Goal: Entertainment & Leisure: Browse casually

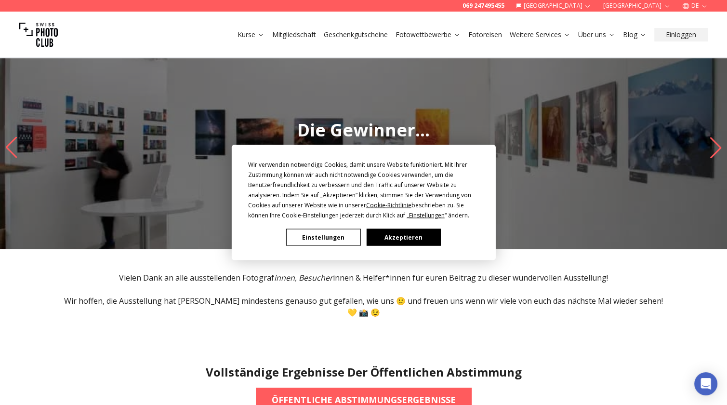
click at [424, 36] on div "Wir verwenden notwendige Cookies, damit unsere Website funktioniert. Mit Ihrer …" at bounding box center [363, 202] width 727 height 405
click at [312, 240] on button "Einstellungen" at bounding box center [323, 237] width 74 height 17
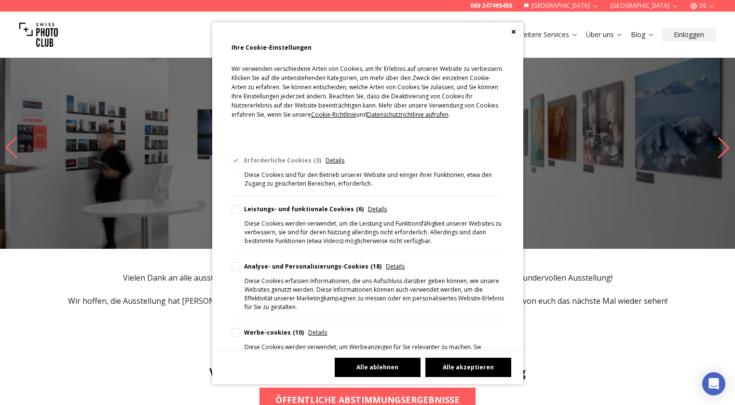
click at [365, 365] on button "Alle ablehnen" at bounding box center [378, 367] width 86 height 19
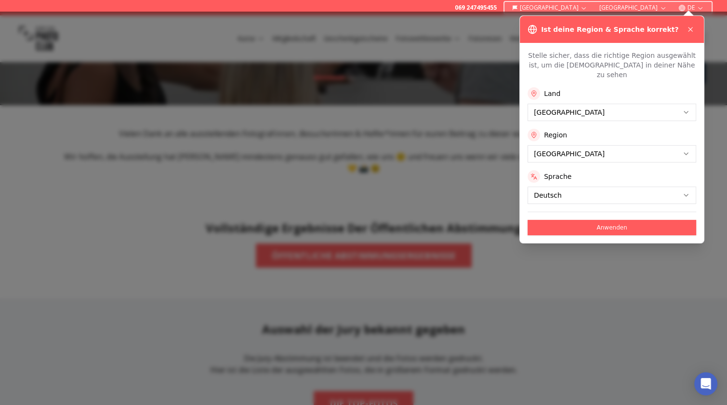
scroll to position [145, 0]
click at [615, 220] on button "Anwenden" at bounding box center [612, 227] width 169 height 15
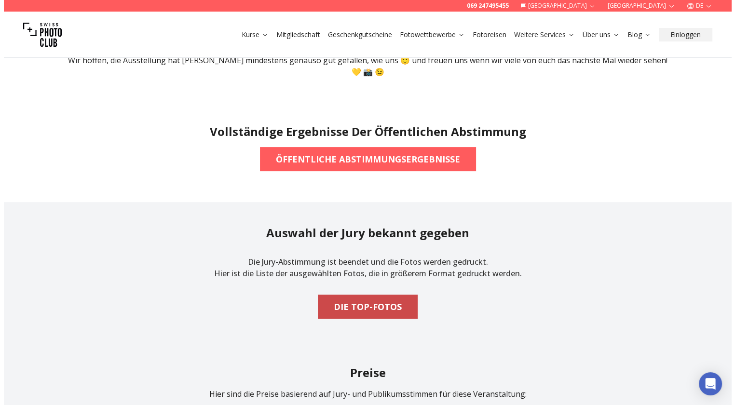
scroll to position [241, 0]
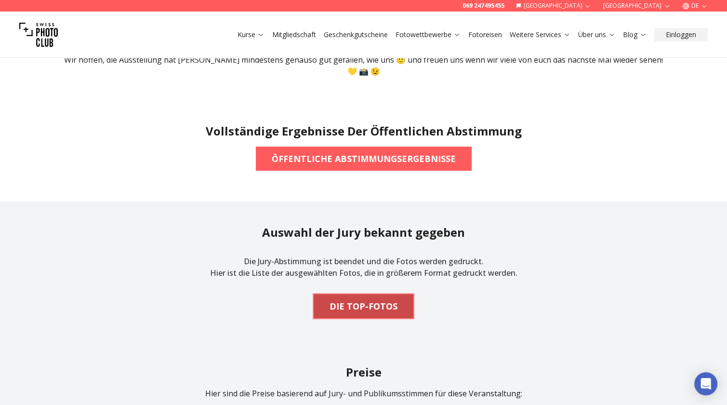
click at [374, 299] on b "DIE TOP-FOTOS" at bounding box center [364, 305] width 68 height 13
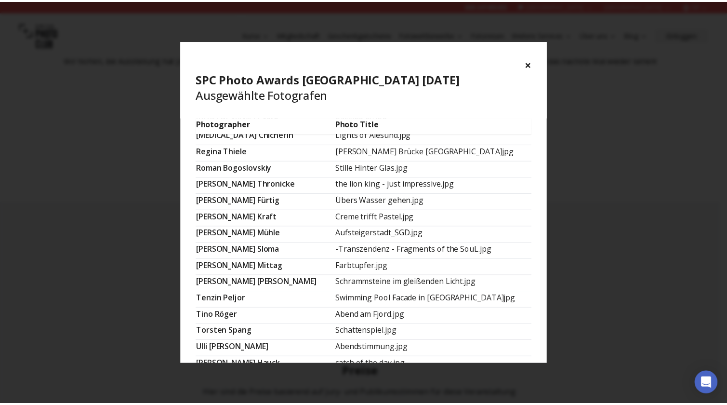
scroll to position [600, 0]
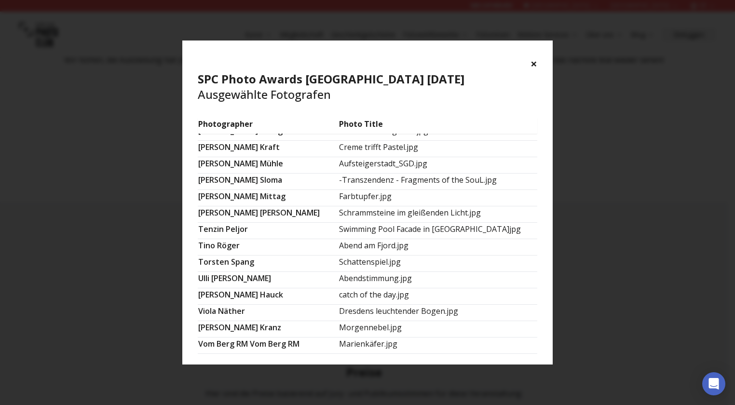
click at [533, 62] on button "×" at bounding box center [533, 63] width 7 height 15
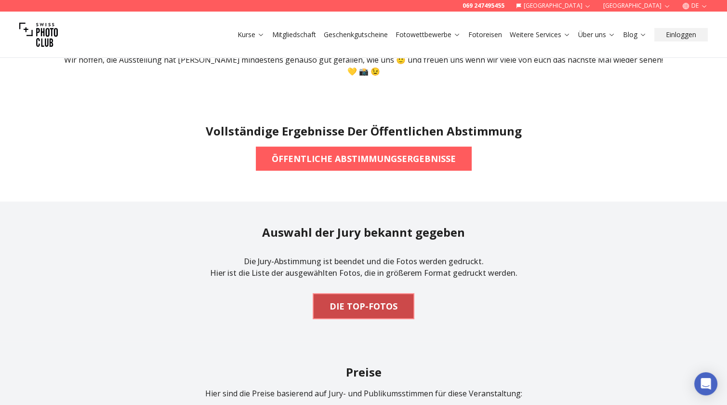
click at [373, 299] on b "DIE TOP-FOTOS" at bounding box center [364, 305] width 68 height 13
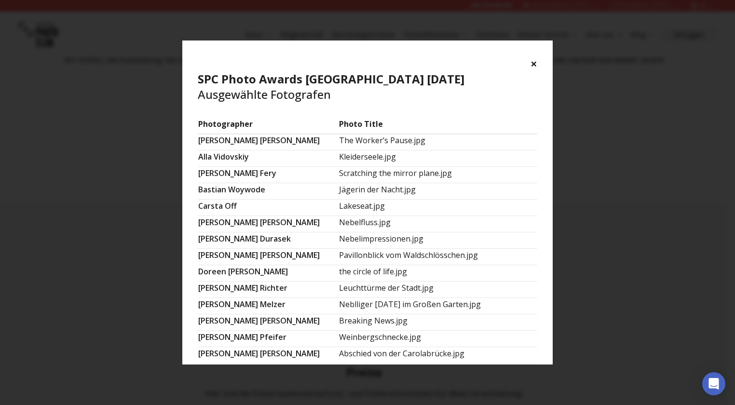
click at [533, 68] on button "×" at bounding box center [533, 63] width 7 height 15
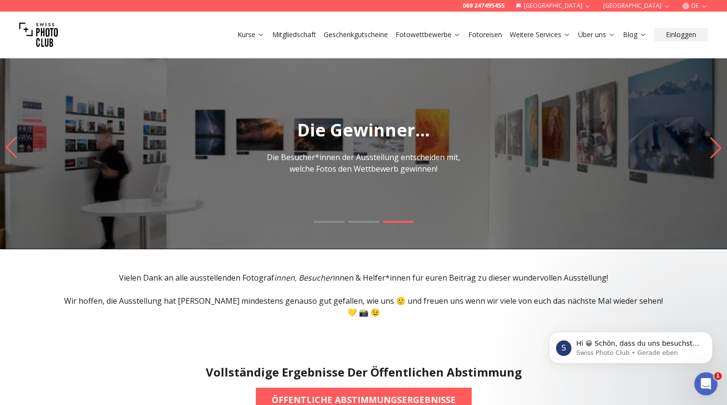
scroll to position [0, 0]
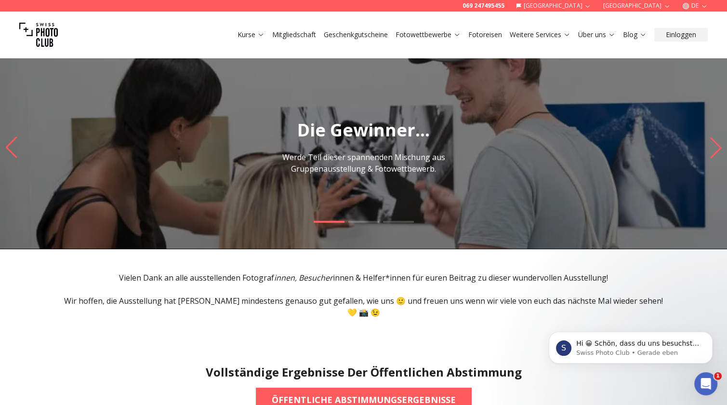
click at [719, 149] on icon "Next slide" at bounding box center [716, 147] width 11 height 21
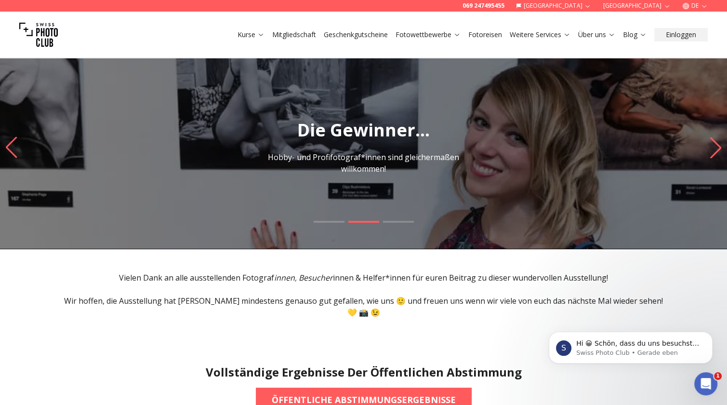
click at [719, 149] on icon "Next slide" at bounding box center [716, 147] width 11 height 21
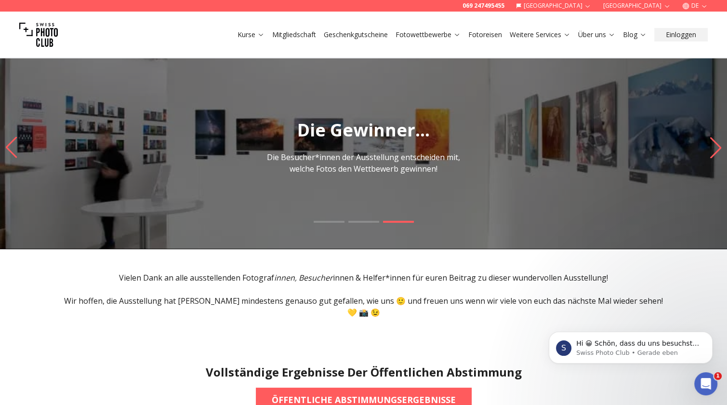
click at [719, 149] on icon "Next slide" at bounding box center [716, 147] width 11 height 21
